Goal: Information Seeking & Learning: Learn about a topic

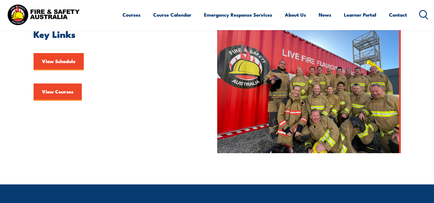
scroll to position [171, 0]
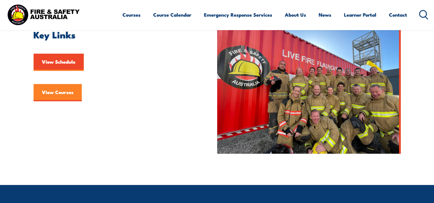
click at [57, 89] on link "View Courses" at bounding box center [58, 92] width 48 height 17
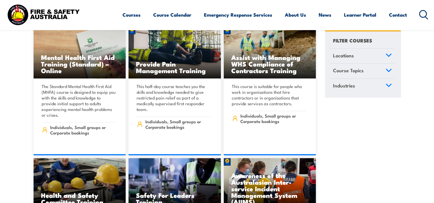
scroll to position [3500, 0]
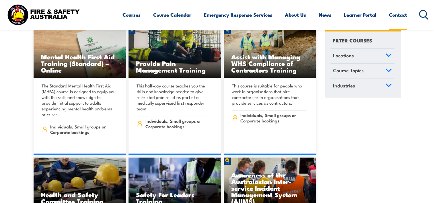
click at [393, 15] on link "Contact" at bounding box center [398, 14] width 18 height 15
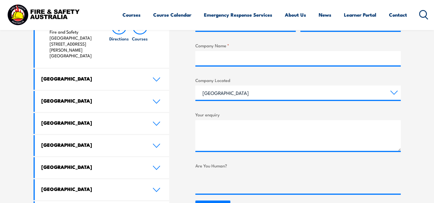
scroll to position [290, 0]
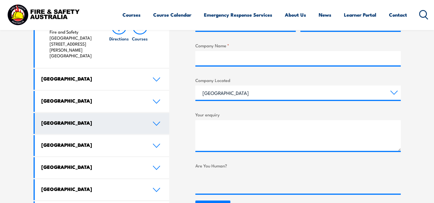
click at [144, 113] on link "[GEOGRAPHIC_DATA]" at bounding box center [102, 123] width 135 height 21
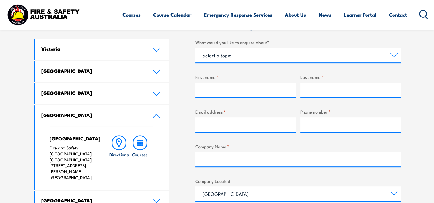
scroll to position [140, 0]
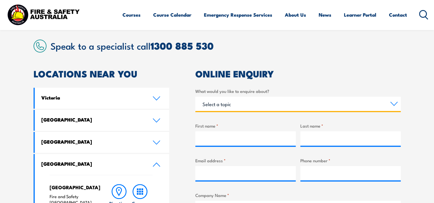
click at [227, 105] on select "Select a topic Training Emergency Response Services General Enquiry" at bounding box center [297, 104] width 205 height 14
select select "Training"
click at [195, 97] on select "Select a topic Training Emergency Response Services General Enquiry" at bounding box center [297, 104] width 205 height 14
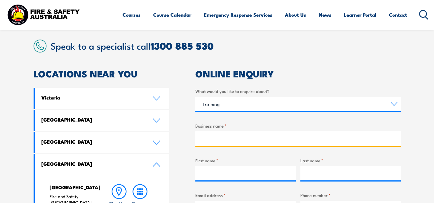
click at [226, 138] on input "Business name *" at bounding box center [297, 138] width 205 height 14
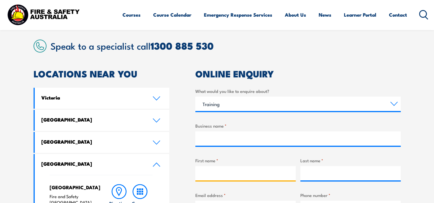
click at [251, 169] on input "First name *" at bounding box center [245, 173] width 100 height 14
type input "Varghese"
type input "Jose"
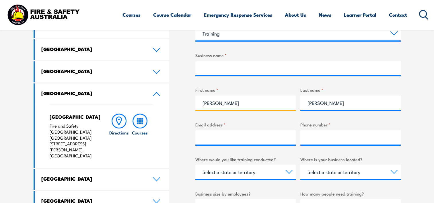
scroll to position [212, 0]
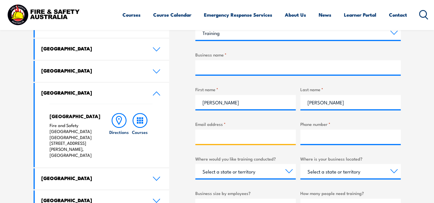
click at [228, 132] on input "Email address *" at bounding box center [245, 137] width 100 height 14
type input "varghesejose93@gmail.com"
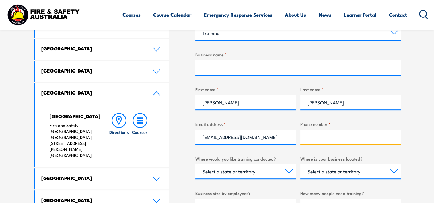
click at [323, 132] on input "Phone number *" at bounding box center [350, 137] width 100 height 14
type input "0493061771"
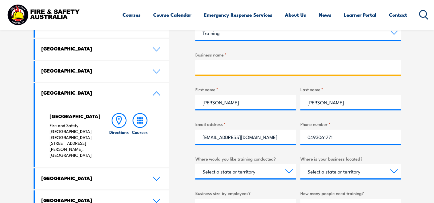
type input "-- choose --"
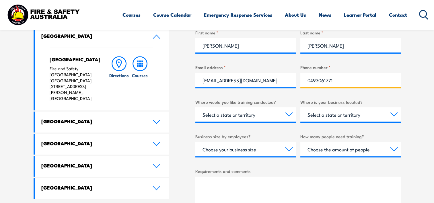
scroll to position [269, 0]
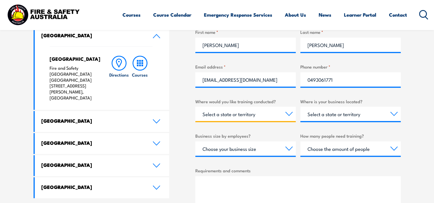
click at [235, 112] on select "Select a state or territory Nationally - multiple locations QLD NSW VIC SA ACT …" at bounding box center [245, 114] width 100 height 14
select select "WA"
click at [195, 107] on select "Select a state or territory Nationally - multiple locations QLD NSW VIC SA ACT …" at bounding box center [245, 114] width 100 height 14
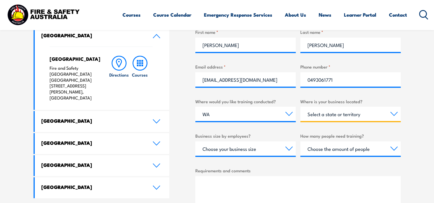
click at [320, 116] on select "Select a state or territory QLD NSW VIC SA ACT WA TAS NT" at bounding box center [350, 114] width 100 height 14
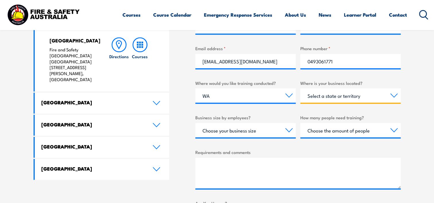
scroll to position [292, 0]
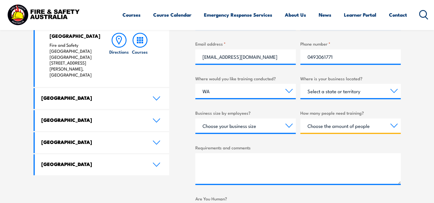
click at [336, 124] on select "Choose the amount of people 1 to 4 5 to 19 20+" at bounding box center [350, 125] width 100 height 14
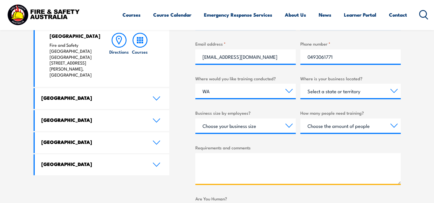
click at [223, 169] on textarea "Requirements and comments" at bounding box center [297, 168] width 205 height 31
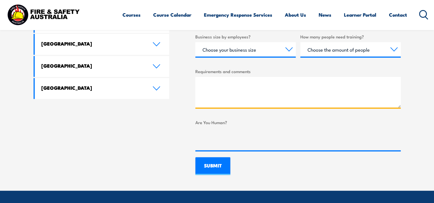
scroll to position [369, 0]
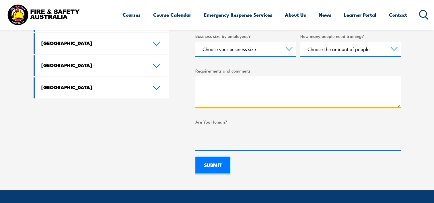
click at [208, 81] on textarea "Requirements and comments" at bounding box center [297, 91] width 205 height 31
type textarea "Fire Training"
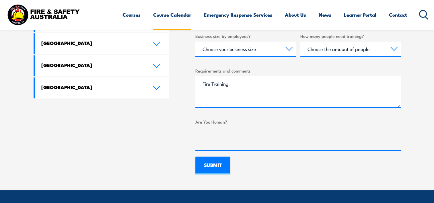
click at [181, 18] on link "Course Calendar" at bounding box center [172, 14] width 38 height 15
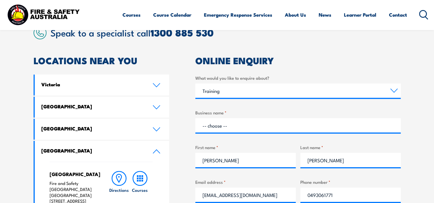
scroll to position [0, 0]
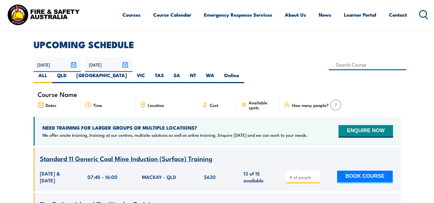
scroll to position [147, 0]
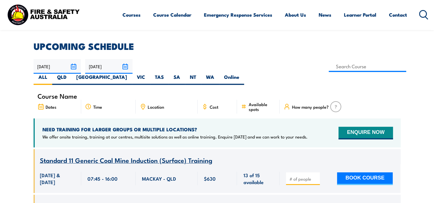
click at [152, 104] on span "Location" at bounding box center [156, 106] width 16 height 5
click at [219, 74] on label "WA" at bounding box center [210, 79] width 18 height 11
click at [218, 74] on input "WA" at bounding box center [216, 76] width 4 height 4
radio input "true"
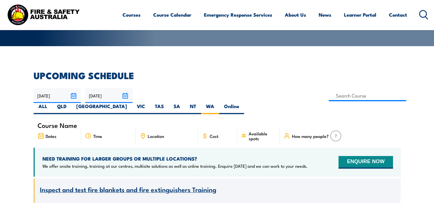
scroll to position [118, 0]
click at [329, 97] on input at bounding box center [368, 95] width 78 height 11
type input "cppfes2005"
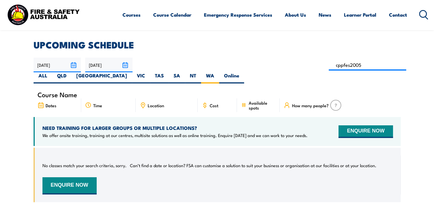
scroll to position [149, 0]
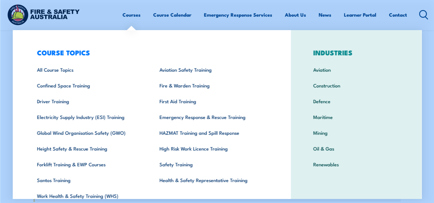
click at [128, 15] on link "Courses" at bounding box center [131, 14] width 18 height 15
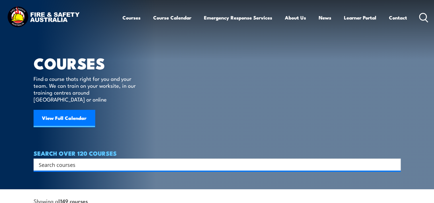
click at [86, 160] on input "Search input" at bounding box center [213, 164] width 349 height 9
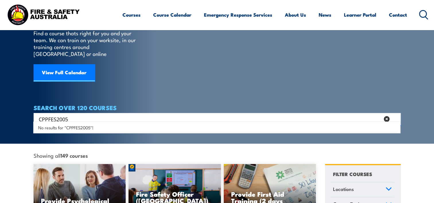
scroll to position [46, 0]
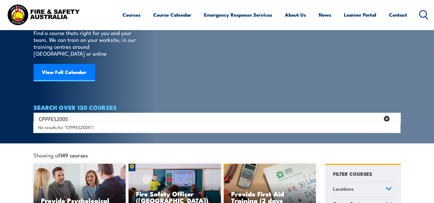
type input "CPPFES2005"
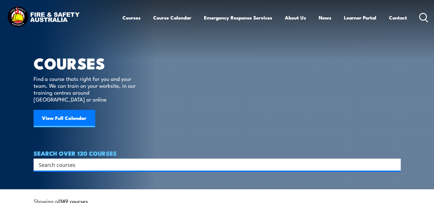
click at [163, 160] on input "Search input" at bounding box center [213, 164] width 349 height 9
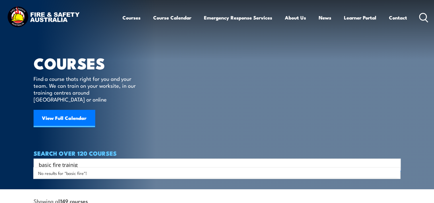
type input "basic fire trainig"
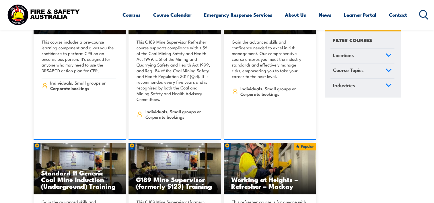
scroll to position [741, 0]
